Goal: Information Seeking & Learning: Find specific fact

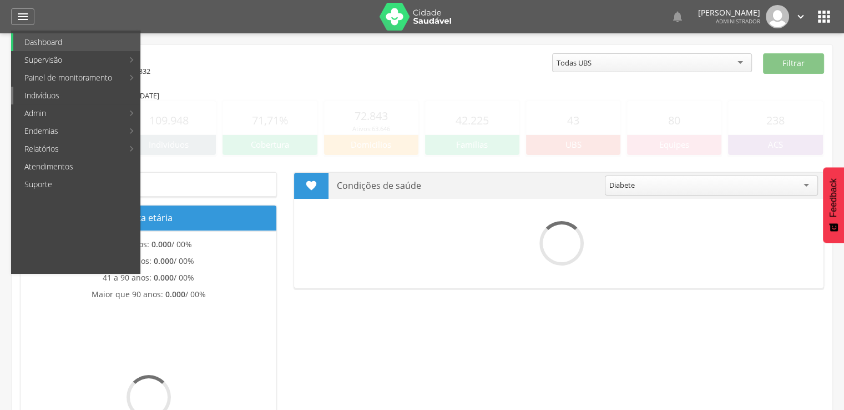
click at [49, 92] on link "Indivíduos" at bounding box center [76, 96] width 127 height 18
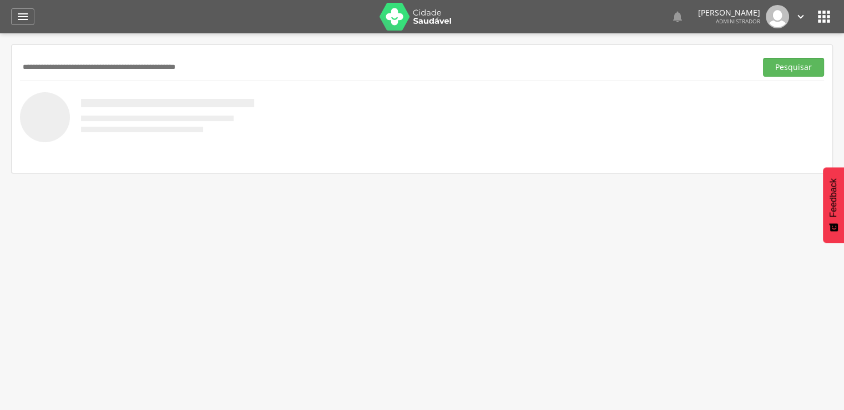
paste input "**********"
type input "**********"
click at [763, 58] on button "Pesquisar" at bounding box center [793, 67] width 61 height 19
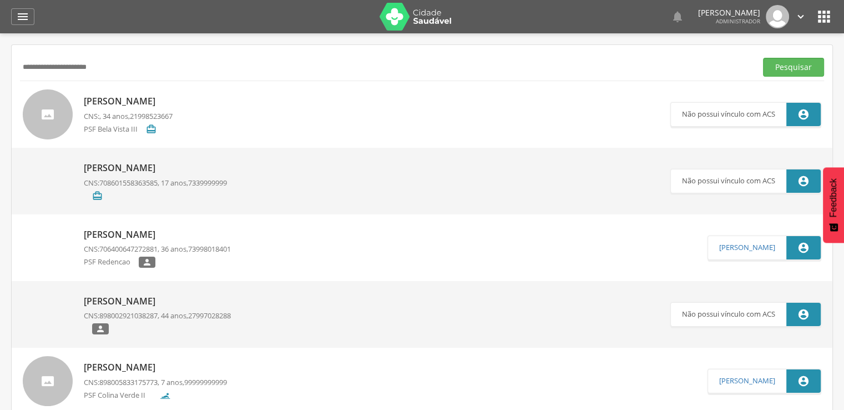
click at [173, 107] on p "[PERSON_NAME]" at bounding box center [128, 101] width 89 height 13
type input "**********"
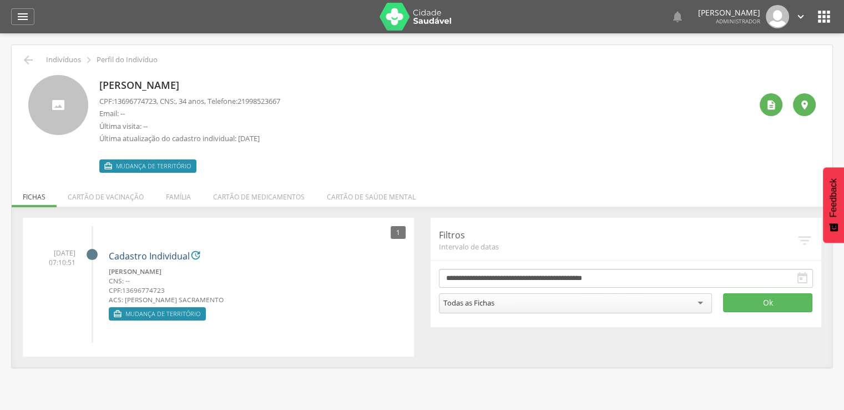
click at [176, 257] on link "Cadastro Individual" at bounding box center [149, 256] width 81 height 10
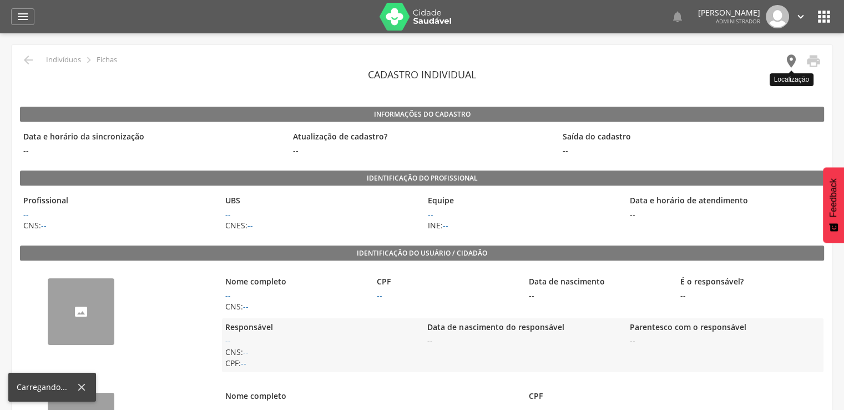
click at [791, 60] on icon "" at bounding box center [792, 61] width 16 height 16
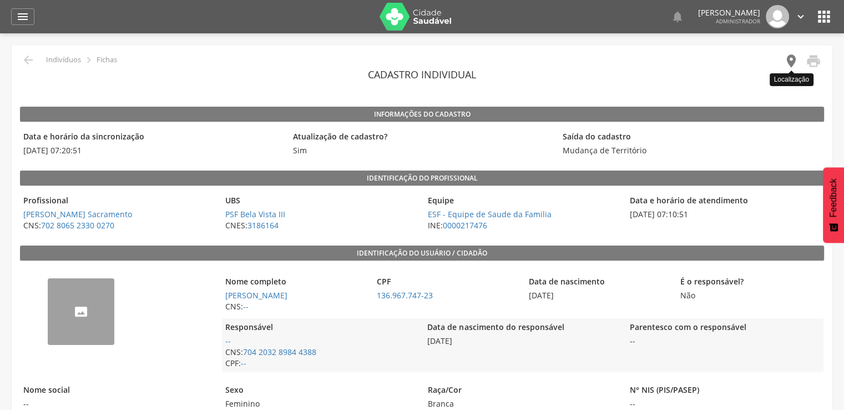
click at [796, 68] on icon "" at bounding box center [792, 61] width 16 height 16
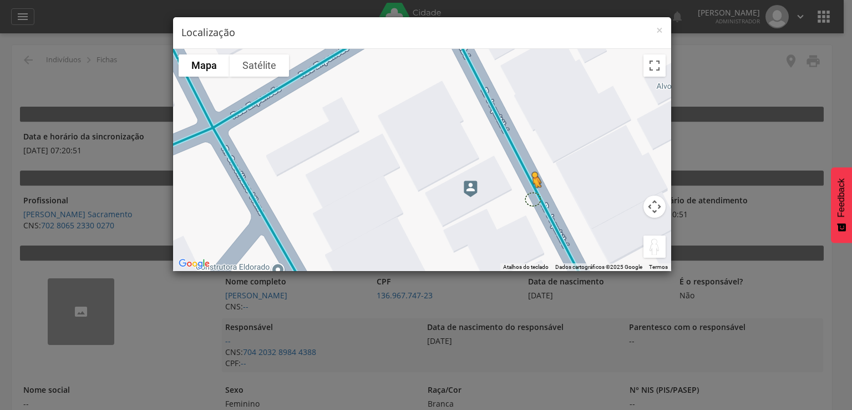
drag, startPoint x: 651, startPoint y: 247, endPoint x: 532, endPoint y: 198, distance: 129.1
click at [532, 198] on div "Pressione as teclas Alt + Enter para ativar o recurso de arrastar com o teclado…" at bounding box center [422, 160] width 498 height 222
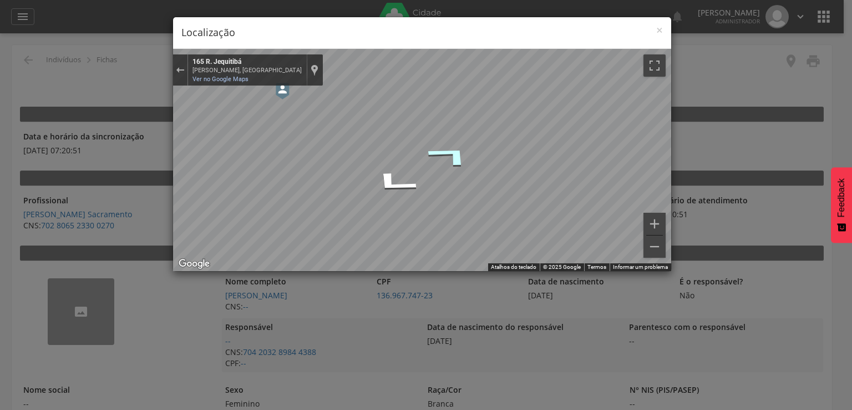
click at [452, 158] on icon "Ir para o noroeste, R. Jequitibá" at bounding box center [450, 155] width 83 height 37
click at [682, 187] on div "× Localização Para navegar pelo mapa usando gestos de toque, é necessário tocar…" at bounding box center [426, 205] width 852 height 410
click at [659, 31] on span "×" at bounding box center [659, 30] width 7 height 16
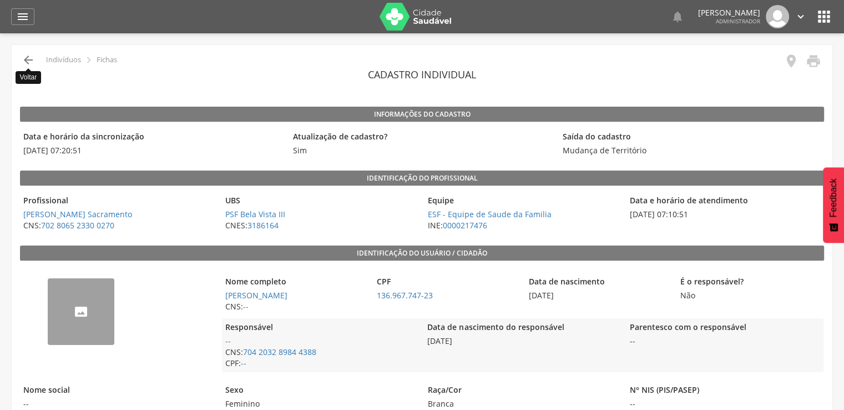
click at [28, 57] on icon "" at bounding box center [28, 59] width 13 height 13
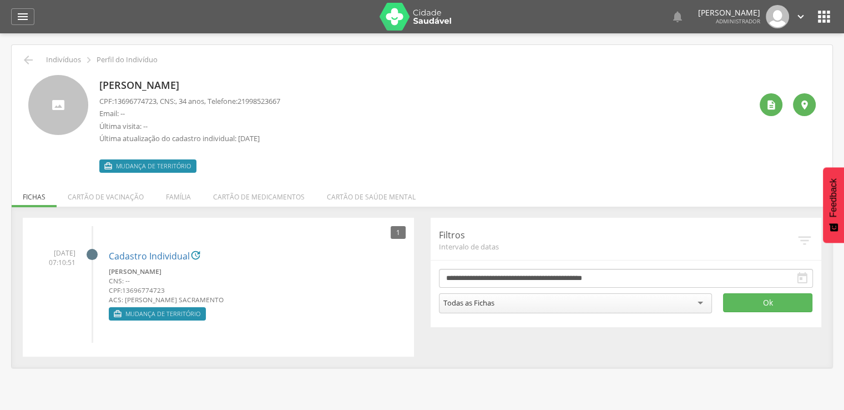
scroll to position [33, 0]
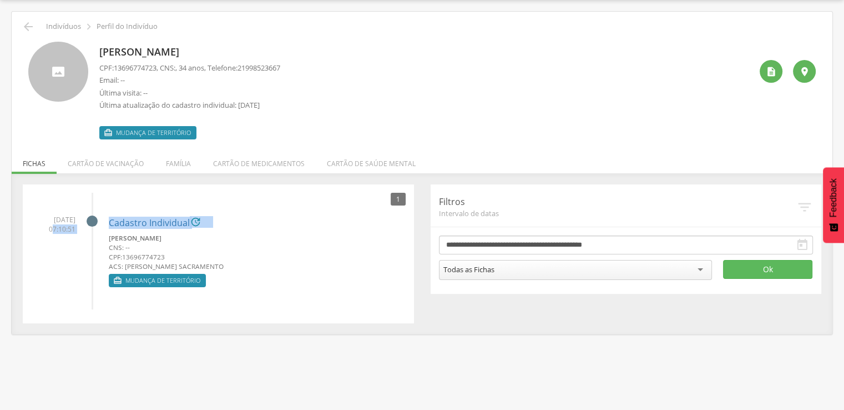
drag, startPoint x: 44, startPoint y: 232, endPoint x: 53, endPoint y: 234, distance: 9.2
click at [53, 238] on li "[DATE] 07:10:51 Cadastro Individual  [PERSON_NAME] Louzada CNS: -- CPF: 136967…" at bounding box center [218, 247] width 375 height 83
click at [58, 257] on li "[DATE] 07:10:51 Cadastro Individual  [PERSON_NAME] Louzada CNS: -- CPF: 136967…" at bounding box center [218, 247] width 375 height 83
click at [134, 218] on link "Cadastro Individual" at bounding box center [149, 223] width 81 height 10
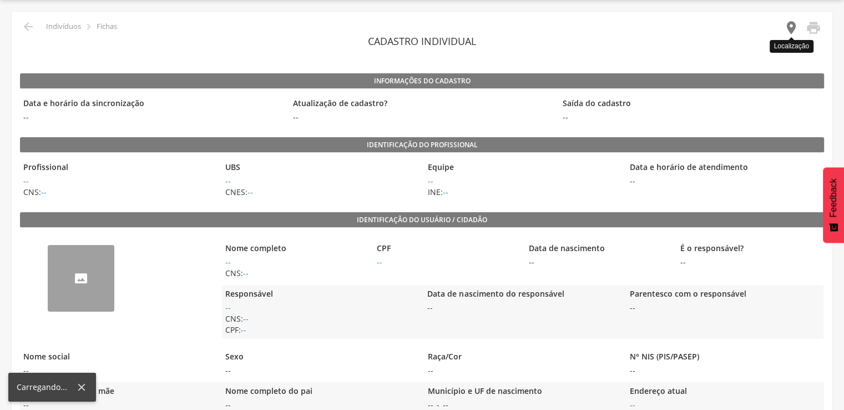
click at [794, 25] on icon "" at bounding box center [792, 28] width 16 height 16
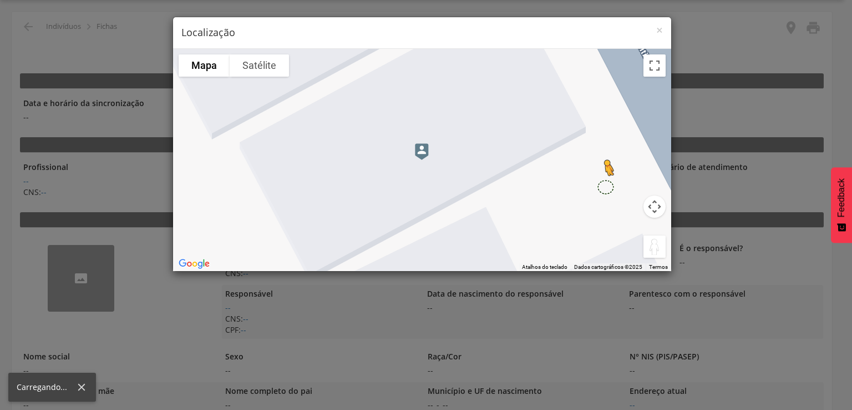
drag, startPoint x: 652, startPoint y: 249, endPoint x: 613, endPoint y: 118, distance: 136.8
click at [602, 146] on div "Pressione as teclas Alt + Enter para ativar o recurso de arrastar com o teclado…" at bounding box center [422, 160] width 498 height 222
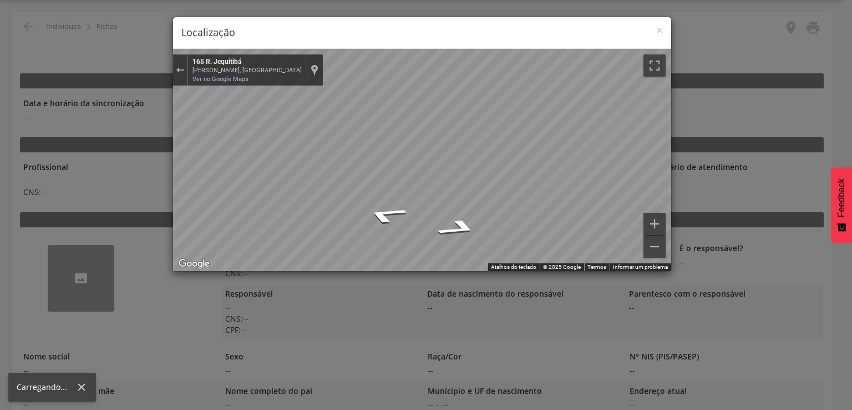
click at [145, 169] on div "× Localização Para navegar pelo mapa usando gestos de toque, é necessário tocar…" at bounding box center [426, 205] width 852 height 410
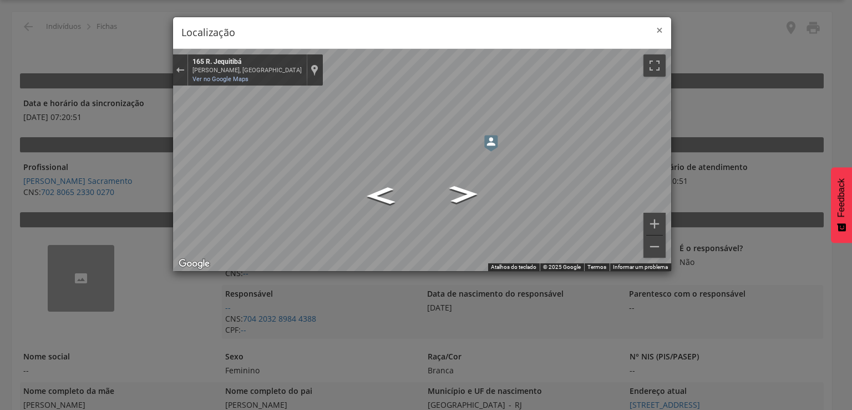
click at [658, 30] on span "×" at bounding box center [659, 30] width 7 height 16
